Goal: Task Accomplishment & Management: Manage account settings

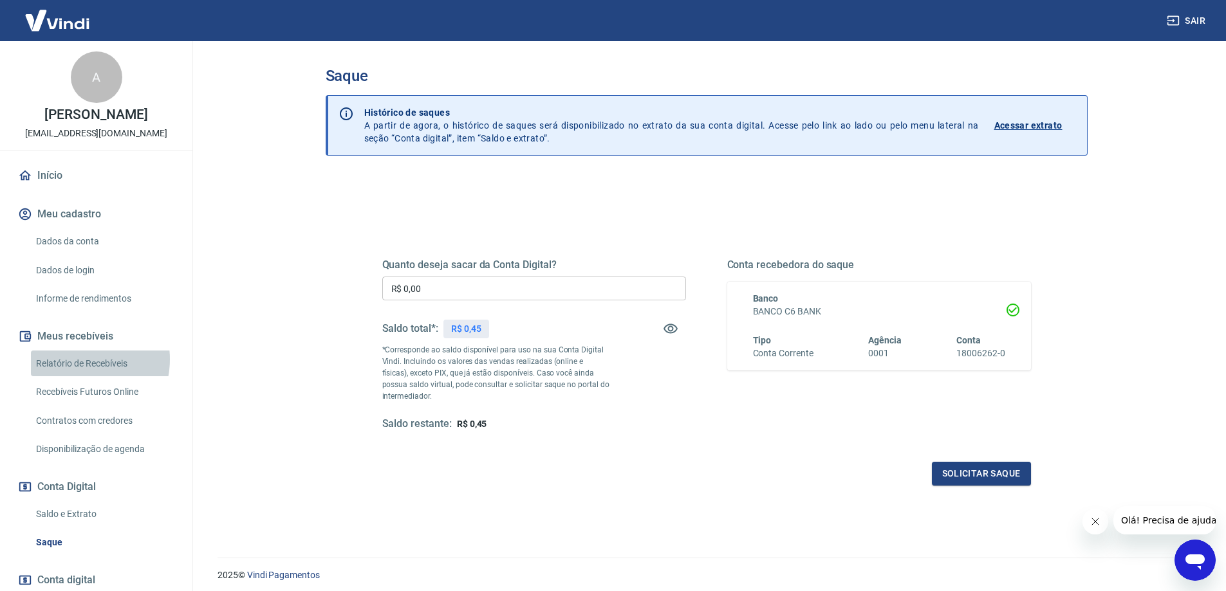
click at [75, 359] on link "Relatório de Recebíveis" at bounding box center [104, 364] width 146 height 26
